Goal: Transaction & Acquisition: Purchase product/service

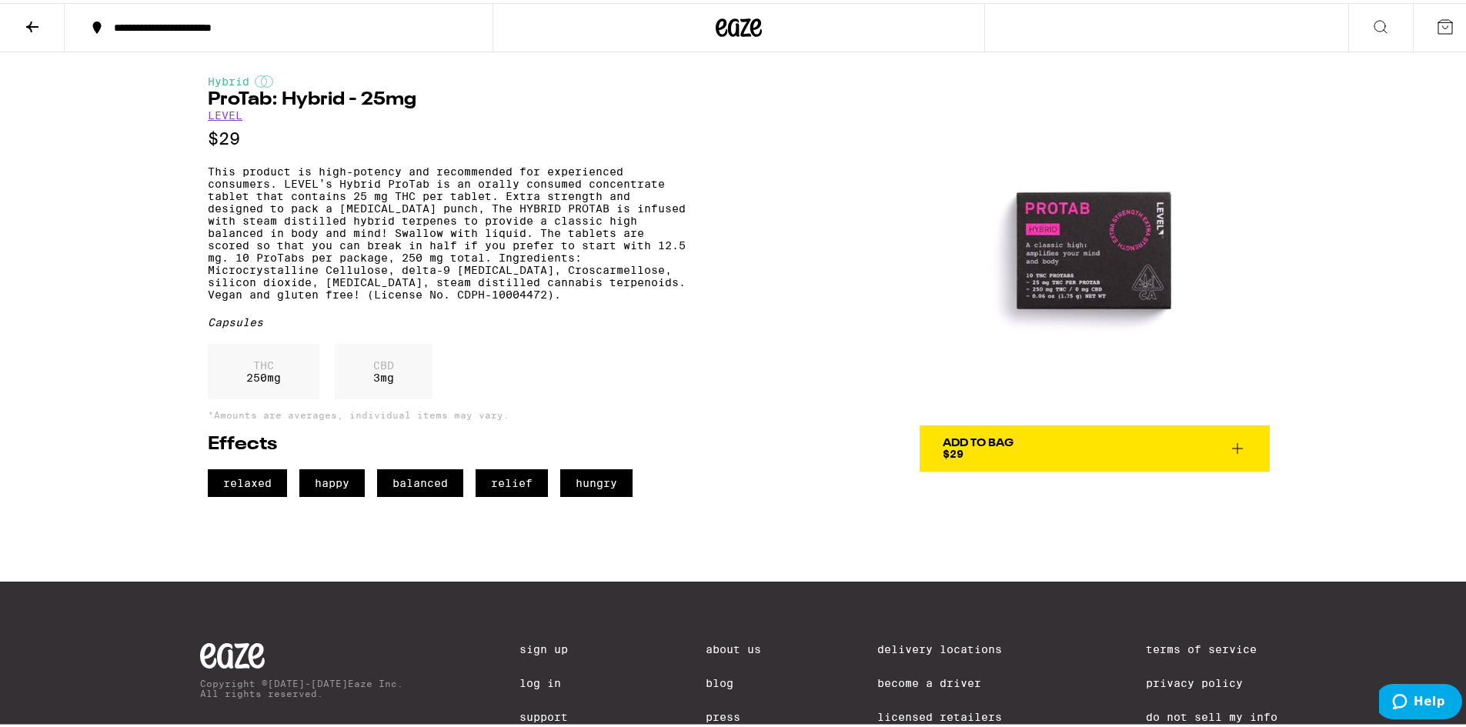
click at [1089, 304] on img at bounding box center [1095, 247] width 350 height 350
click at [1090, 265] on img at bounding box center [1095, 247] width 350 height 350
click at [29, 23] on icon at bounding box center [32, 23] width 12 height 11
